Goal: Information Seeking & Learning: Find contact information

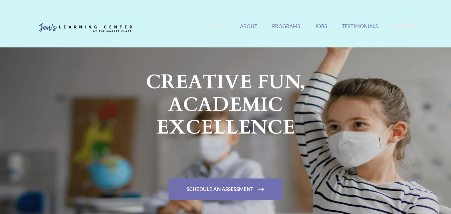
click at [405, 26] on link "Contact" at bounding box center [404, 30] width 23 height 14
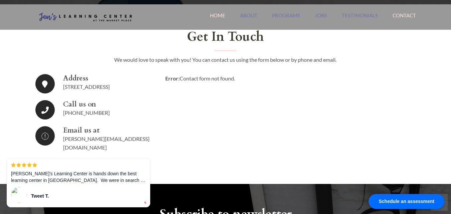
scroll to position [1135, 0]
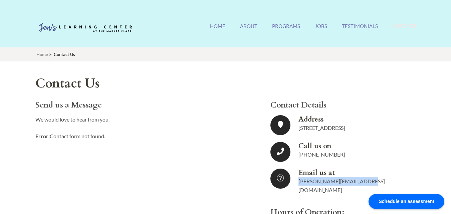
drag, startPoint x: 353, startPoint y: 179, endPoint x: 297, endPoint y: 182, distance: 56.2
click at [297, 182] on li "Email us at jennifer@jenslearning.com" at bounding box center [337, 182] width 135 height 26
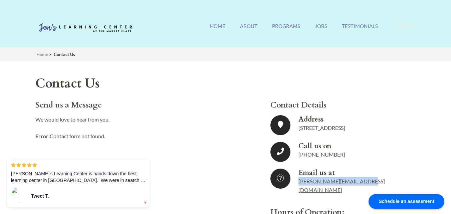
copy link "[PERSON_NAME][EMAIL_ADDRESS][DOMAIN_NAME]"
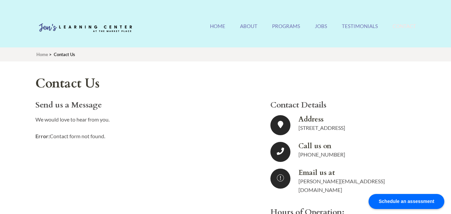
drag, startPoint x: 296, startPoint y: 127, endPoint x: 392, endPoint y: 123, distance: 96.2
click at [392, 123] on li "Address 13214 Jamboree Rd, Irvine, CA 92602" at bounding box center [337, 125] width 135 height 20
drag, startPoint x: 399, startPoint y: 127, endPoint x: 299, endPoint y: 131, distance: 99.9
click at [299, 131] on div "Address 13214 Jamboree Rd, Irvine, CA 92602" at bounding box center [351, 123] width 107 height 17
copy span "[STREET_ADDRESS]"
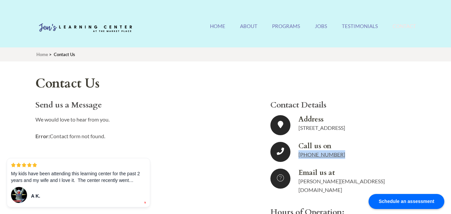
drag, startPoint x: 338, startPoint y: 152, endPoint x: 299, endPoint y: 155, distance: 39.8
click at [299, 155] on div "Call us on (949) 940-6095" at bounding box center [351, 150] width 107 height 17
copy link "[PHONE_NUMBER]"
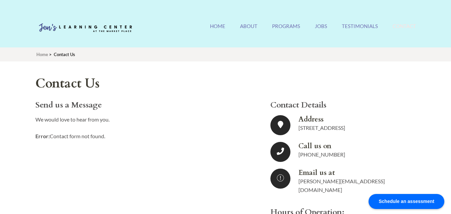
drag, startPoint x: 33, startPoint y: 27, endPoint x: 135, endPoint y: 34, distance: 102.0
click at [135, 34] on div "Jen's Learning Center Orange County's #1 Rated Tutoring Center Home About Progr…" at bounding box center [225, 29] width 391 height 22
click at [219, 62] on div "Contact Us Send us a Message We would love to hear from you. Error: Contact for…" at bounding box center [225, 181] width 381 height 241
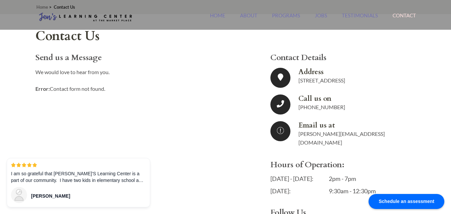
scroll to position [134, 0]
